Goal: Task Accomplishment & Management: Manage account settings

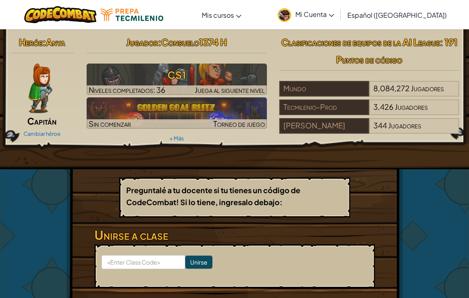
click at [40, 82] on img at bounding box center [40, 89] width 24 height 50
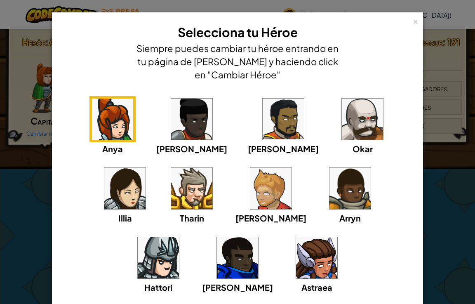
drag, startPoint x: 5, startPoint y: 162, endPoint x: 3, endPoint y: 166, distance: 4.3
click at [3, 166] on div "× Selecciona tu Héroe Siempre puedes cambiar tu héroe entrando en tu página de …" at bounding box center [237, 152] width 475 height 304
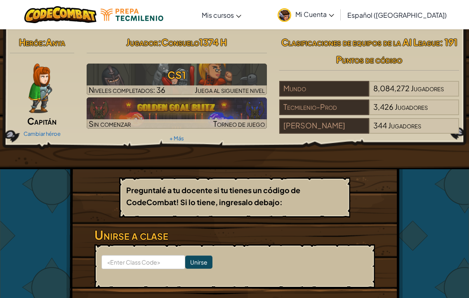
click at [34, 90] on img at bounding box center [40, 89] width 24 height 50
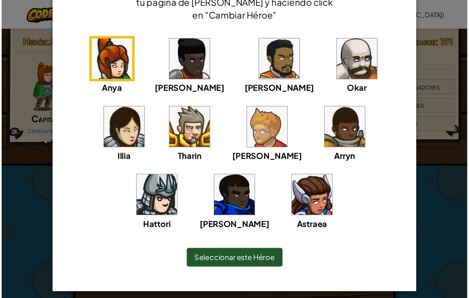
scroll to position [65, 0]
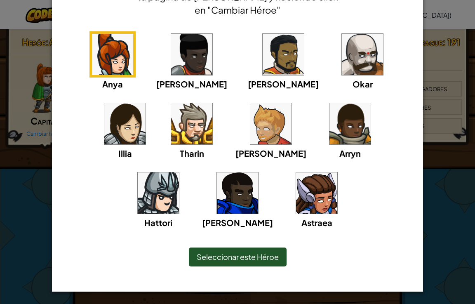
click at [296, 195] on img at bounding box center [316, 193] width 41 height 41
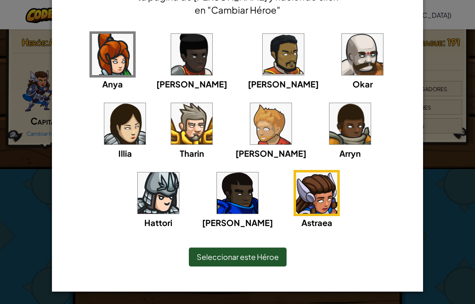
click at [221, 258] on span "Seleccionar este Héroe" at bounding box center [238, 256] width 82 height 9
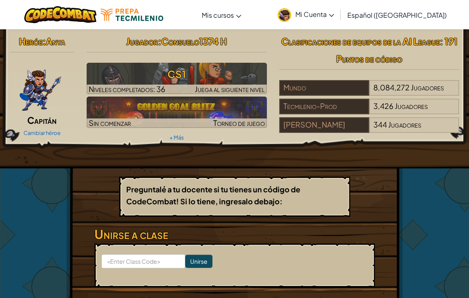
scroll to position [0, 0]
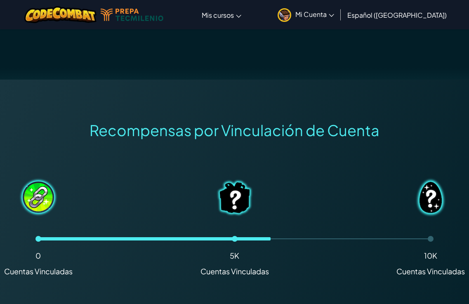
scroll to position [330, 0]
